Goal: Task Accomplishment & Management: Use online tool/utility

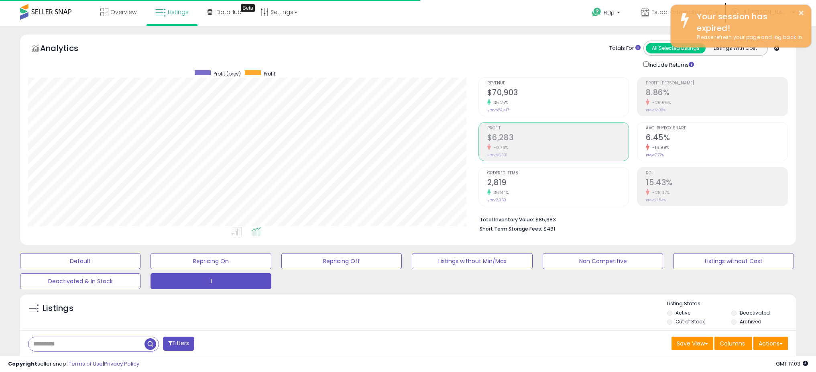
select select "**"
